Goal: Information Seeking & Learning: Find specific fact

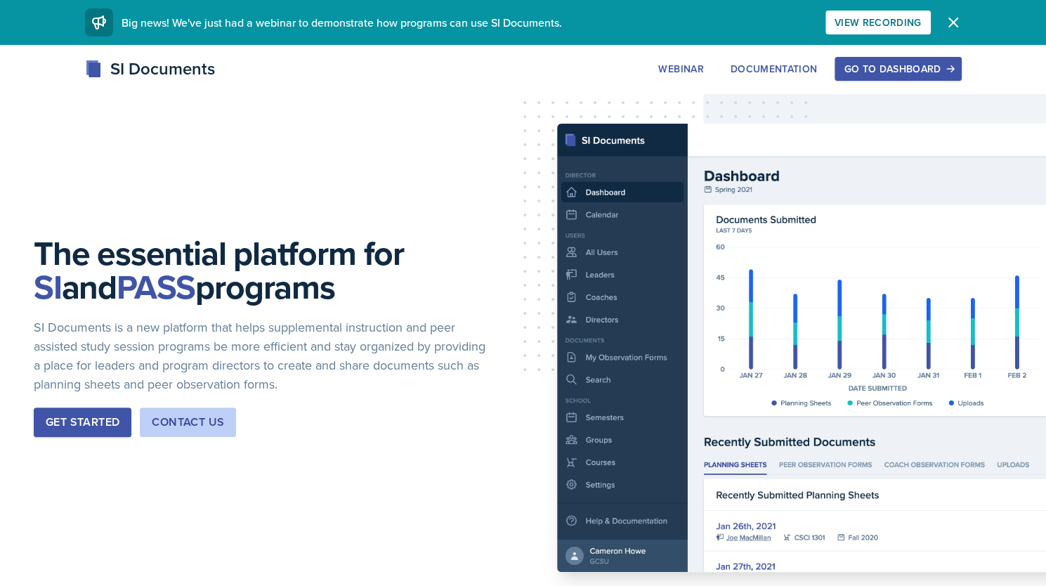
click at [918, 72] on div "Go to Dashboard" at bounding box center [898, 68] width 108 height 11
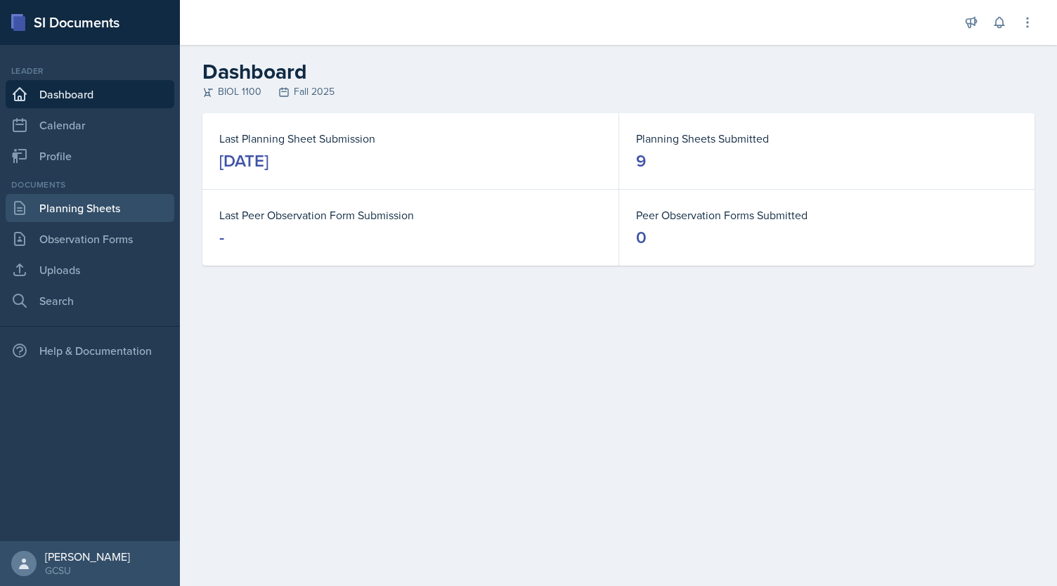
click at [51, 211] on link "Planning Sheets" at bounding box center [90, 208] width 169 height 28
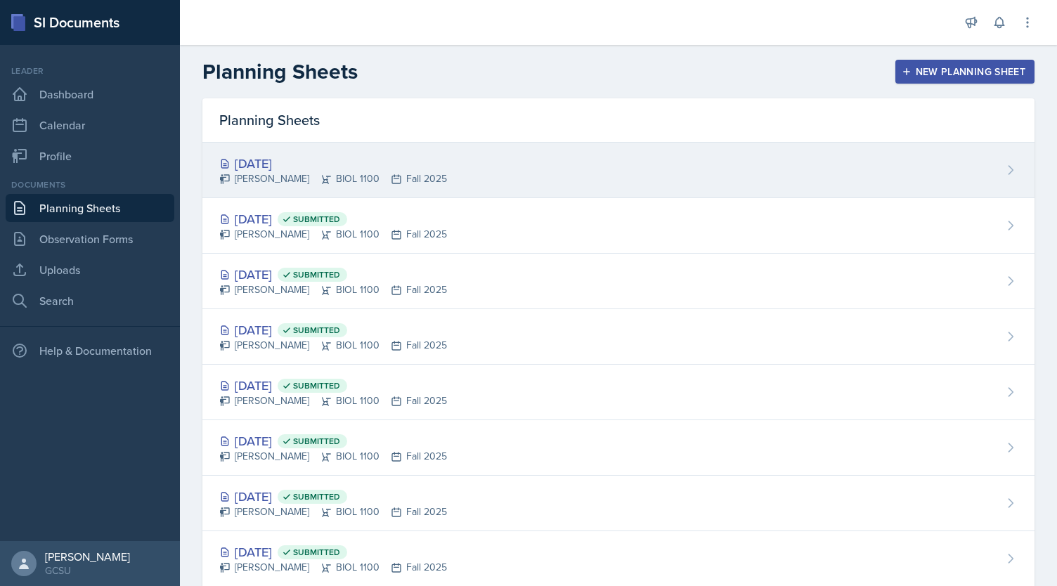
click at [280, 161] on div "[DATE]" at bounding box center [333, 163] width 228 height 19
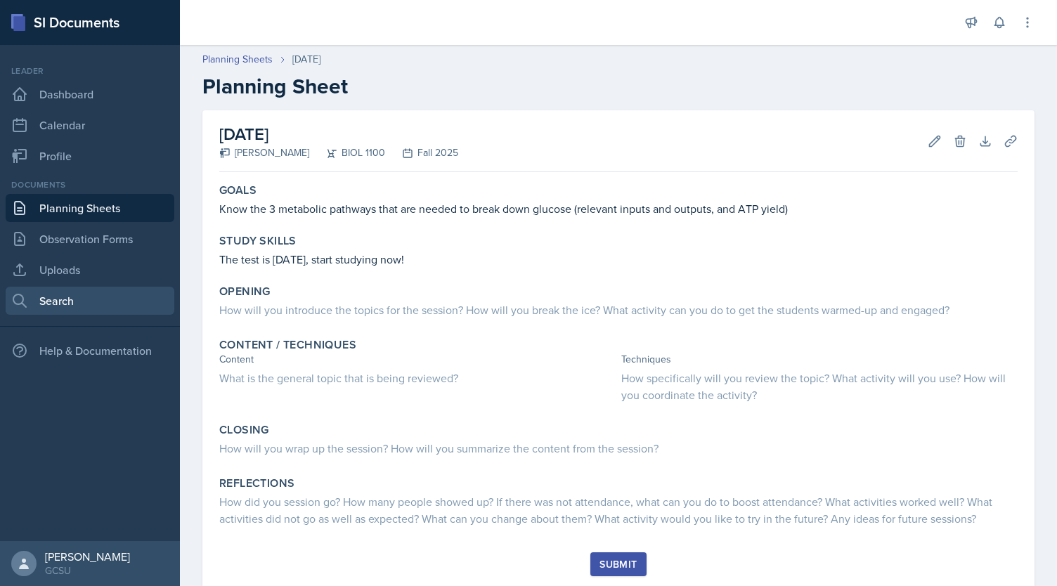
click at [98, 296] on link "Search" at bounding box center [90, 301] width 169 height 28
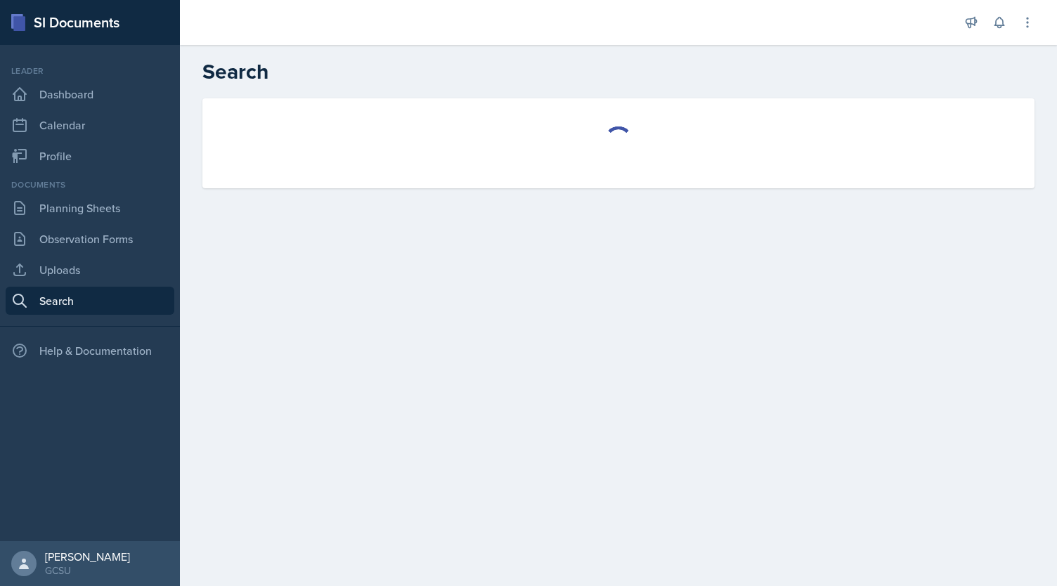
select select "all"
select select "1"
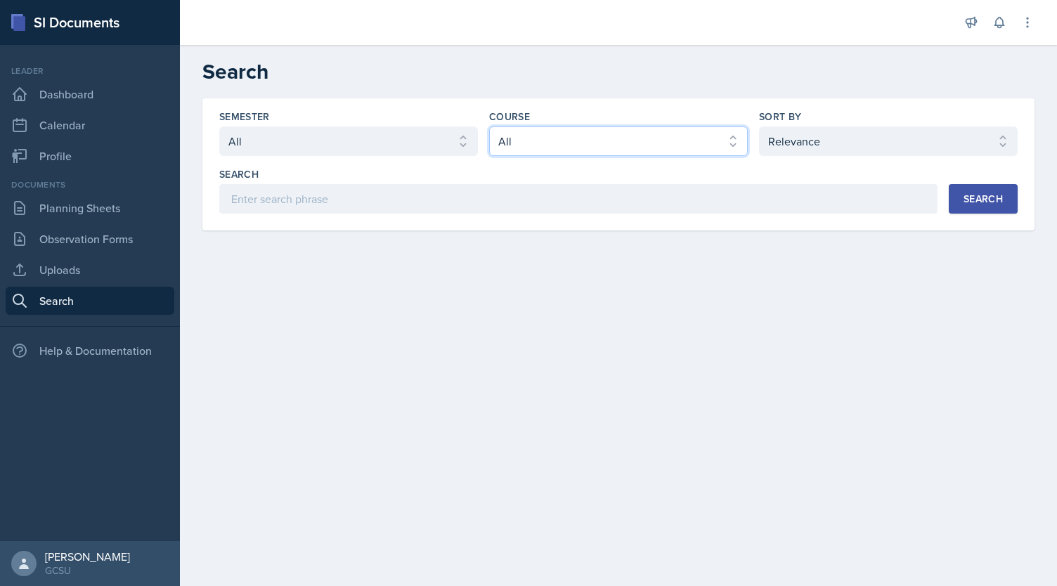
click at [592, 152] on select "Select course All ACCT 3101 ACCT 3102 ASTR 1000 BIOL 1100 BIOL 1107 BIOL 1108 B…" at bounding box center [618, 141] width 259 height 30
select select "36541d13-729a-45ef-a9cb-922687840166"
click at [489, 126] on select "Select course All ACCT 3101 ACCT 3102 ASTR 1000 BIOL 1100 BIOL 1107 BIOL 1108 B…" at bounding box center [618, 141] width 259 height 30
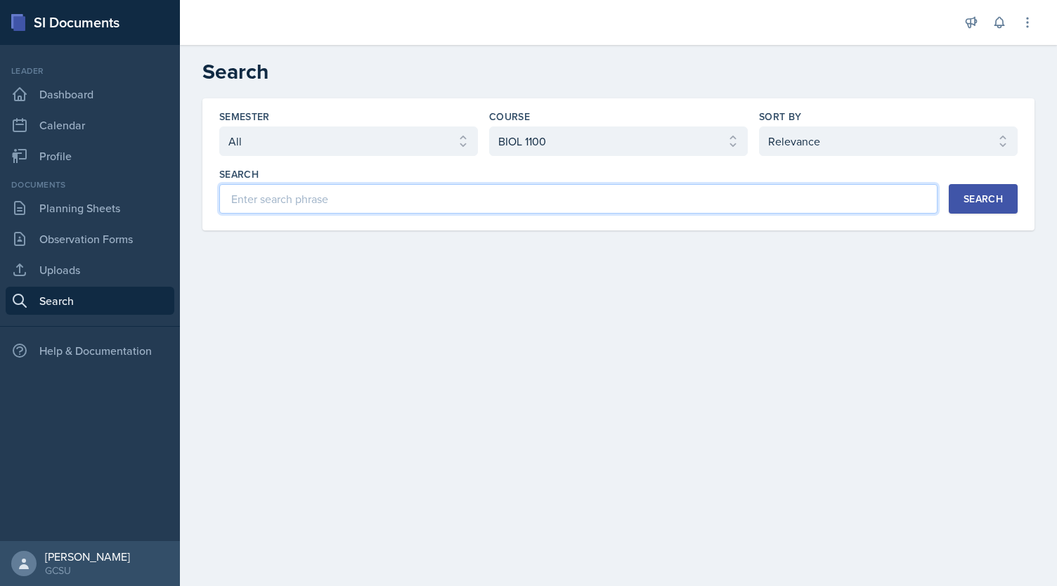
click at [480, 206] on input at bounding box center [578, 199] width 718 height 30
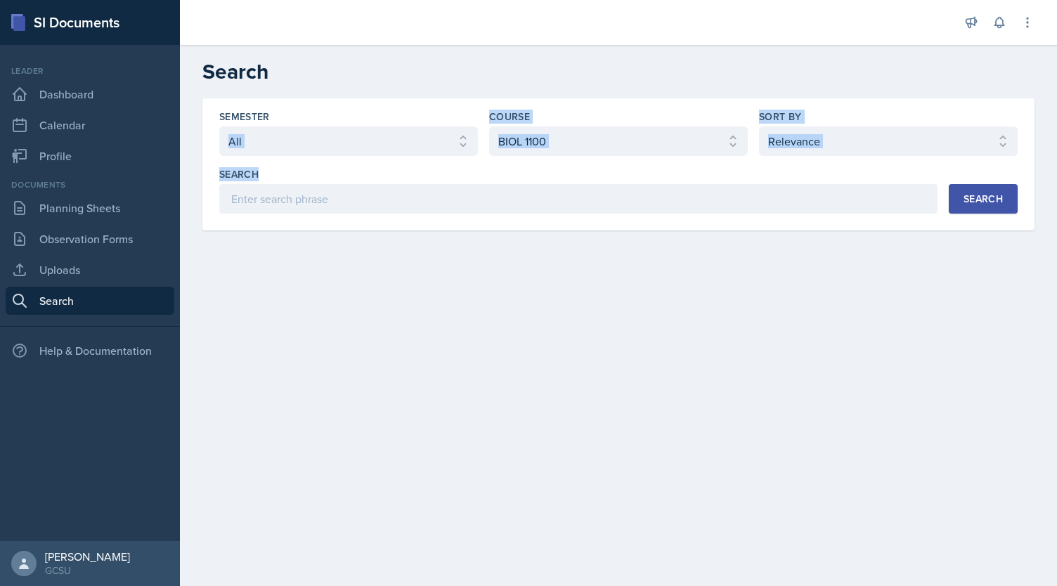
drag, startPoint x: 406, startPoint y: 157, endPoint x: 415, endPoint y: 144, distance: 15.6
click at [415, 144] on div "Semester Select semester All Fall 2025 Spring 2025 Fall 2024 Spring 2024 Fall 2…" at bounding box center [618, 162] width 798 height 104
click at [415, 144] on select "Select semester All Fall 2025 Spring 2025 Fall 2024 Spring 2024 Fall 2023 Sprin…" at bounding box center [348, 141] width 259 height 30
select select "838c426c-7ba8-4b05-94c8-22f19dd4c5cc"
click at [219, 126] on select "Select semester All Fall 2025 Spring 2025 Fall 2024 Spring 2024 Fall 2023 Sprin…" at bounding box center [348, 141] width 259 height 30
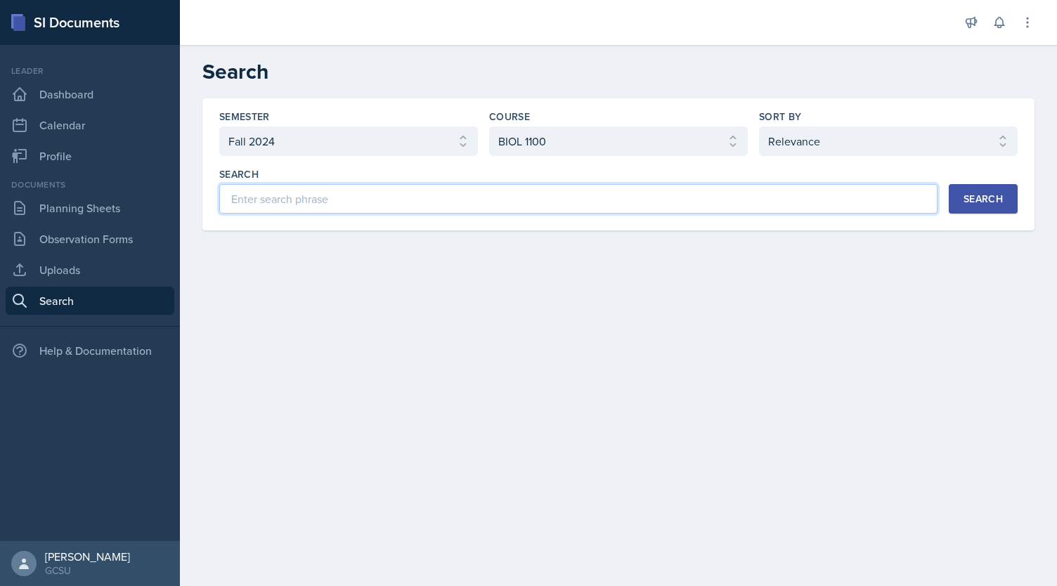
click at [280, 193] on input at bounding box center [578, 199] width 718 height 30
type input "glycolysis"
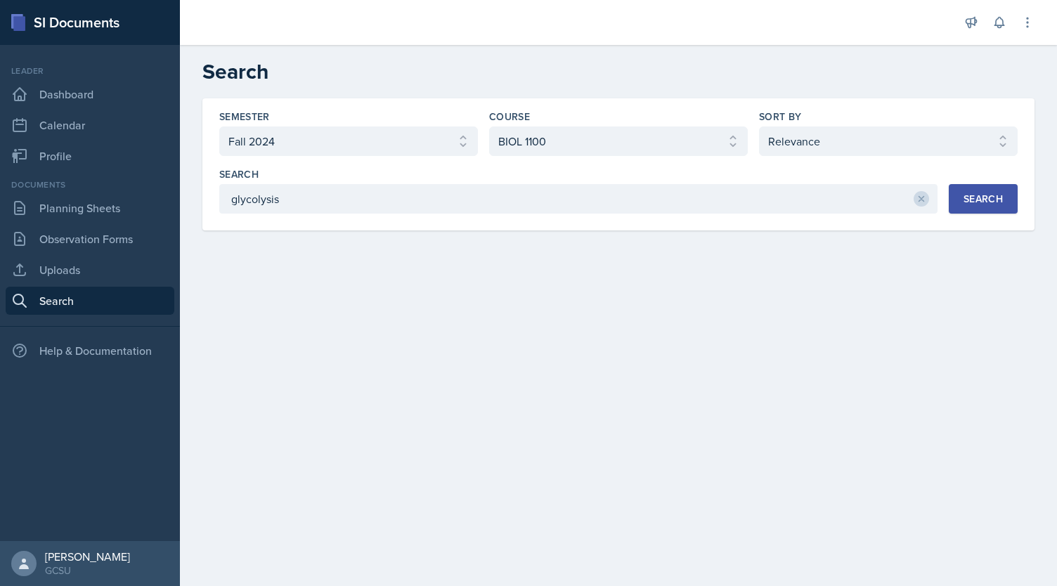
click at [991, 204] on div "Search" at bounding box center [982, 198] width 39 height 11
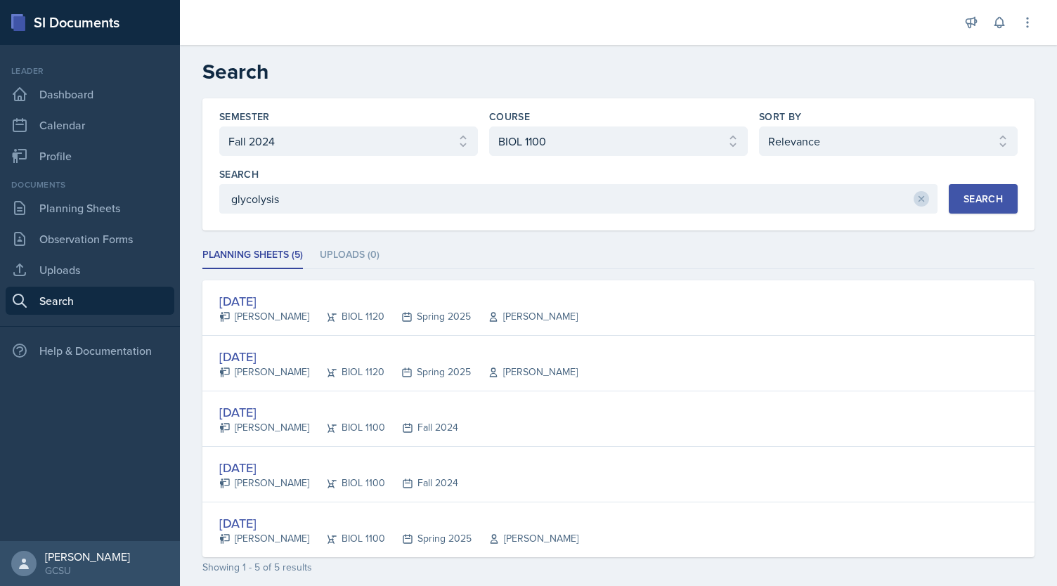
scroll to position [58, 0]
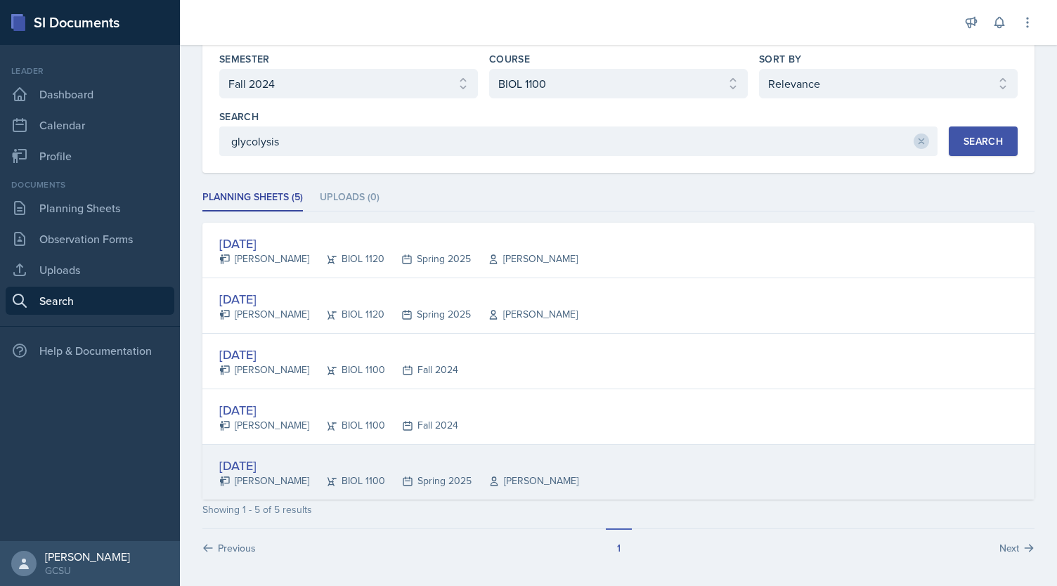
click at [258, 459] on div "[DATE]" at bounding box center [398, 465] width 359 height 19
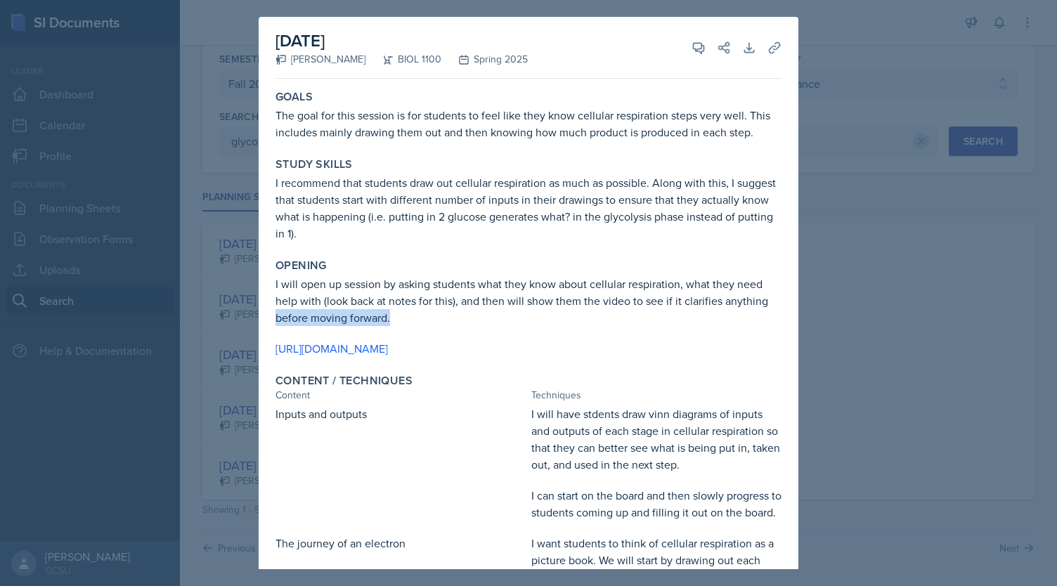
click at [777, 313] on div "[DATE] Ren Peribonio BIOL 1100 Spring 2025 View Comments Comments Send Share Do…" at bounding box center [529, 481] width 540 height 928
click at [718, 383] on div "Content / Techniques" at bounding box center [528, 381] width 506 height 14
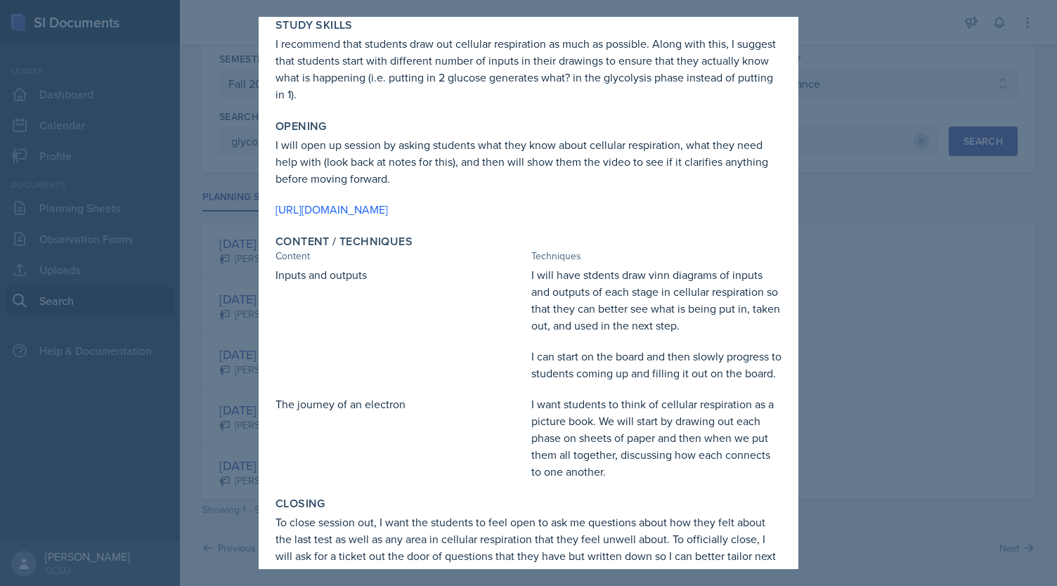
scroll to position [0, 0]
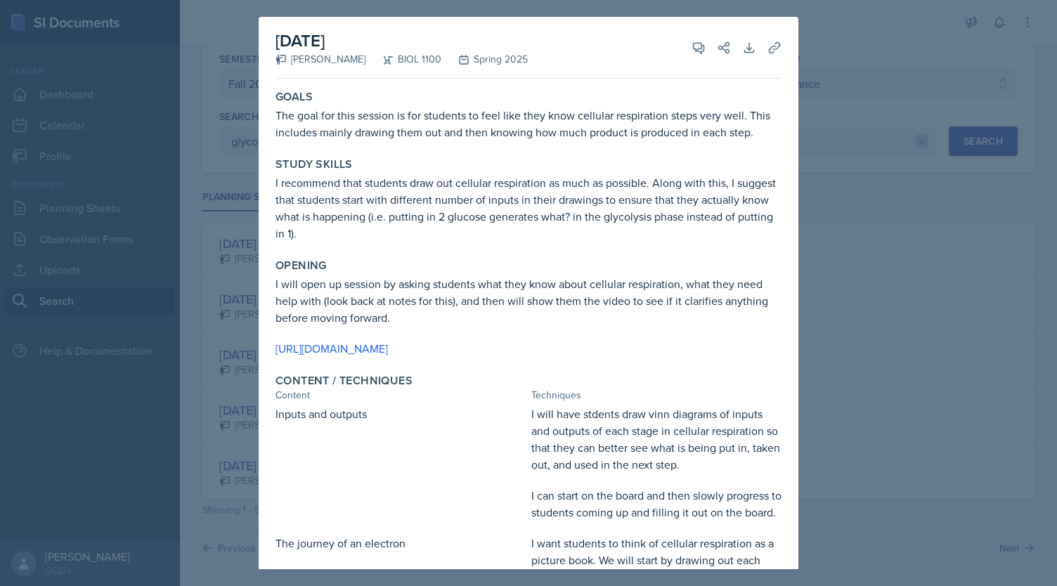
click at [833, 58] on div at bounding box center [528, 293] width 1057 height 586
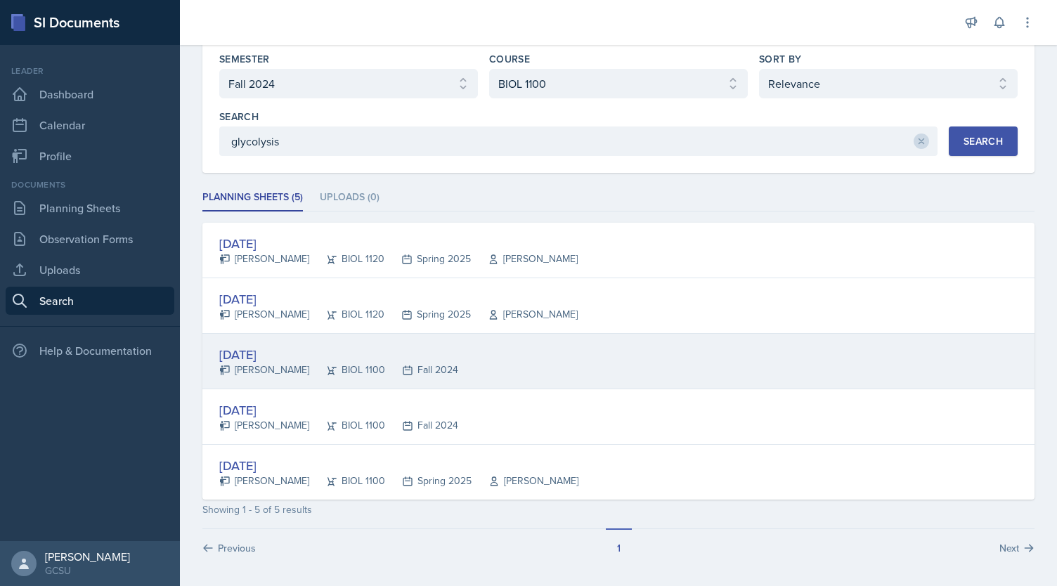
click at [252, 348] on div "[DATE]" at bounding box center [338, 354] width 239 height 19
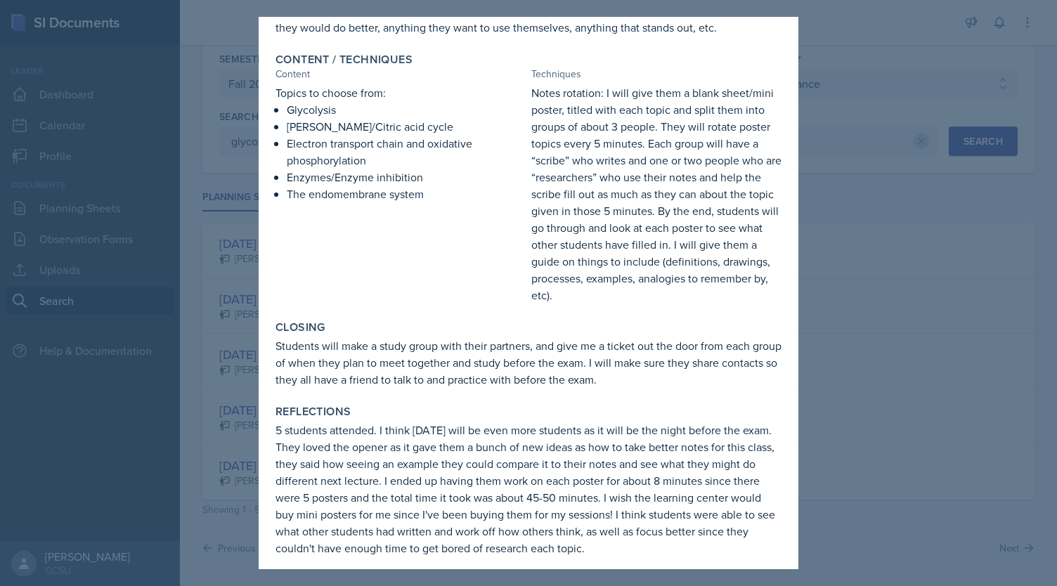
scroll to position [282, 0]
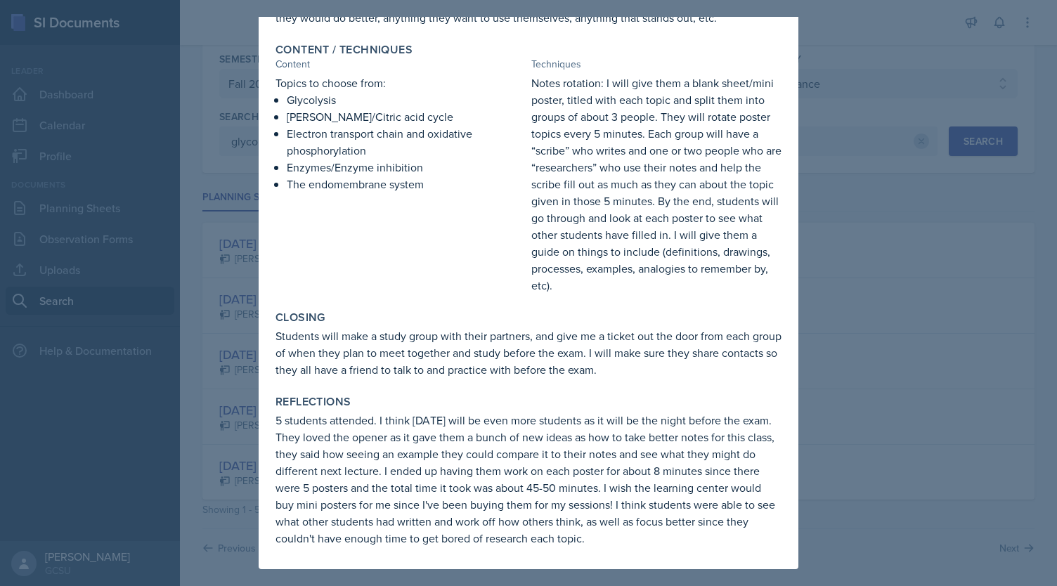
click at [846, 221] on div at bounding box center [528, 293] width 1057 height 586
